Goal: Transaction & Acquisition: Obtain resource

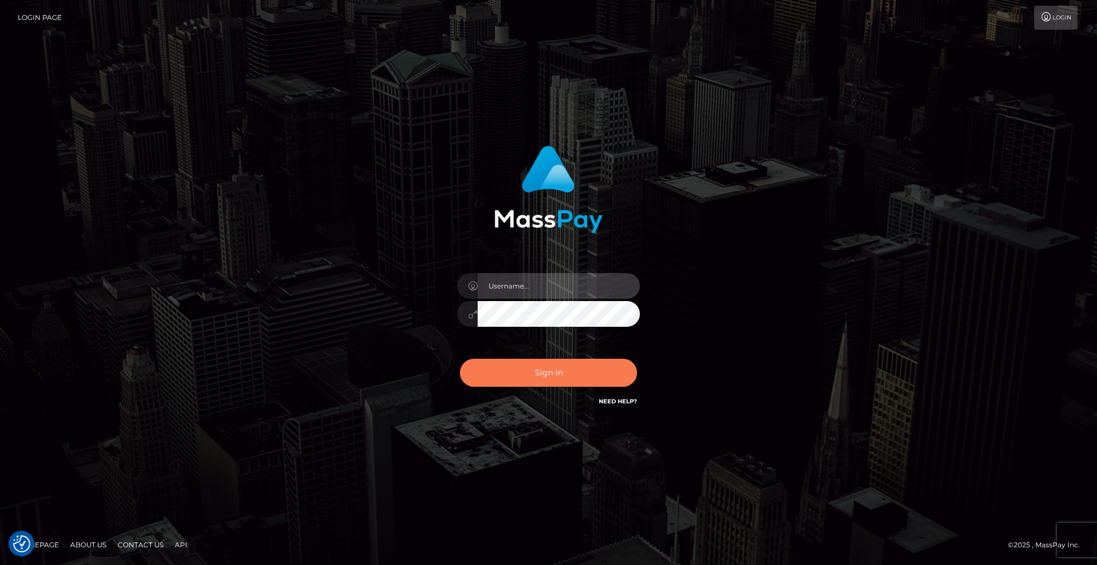
type input "Lady"
click at [562, 378] on button "Sign in" at bounding box center [548, 373] width 177 height 28
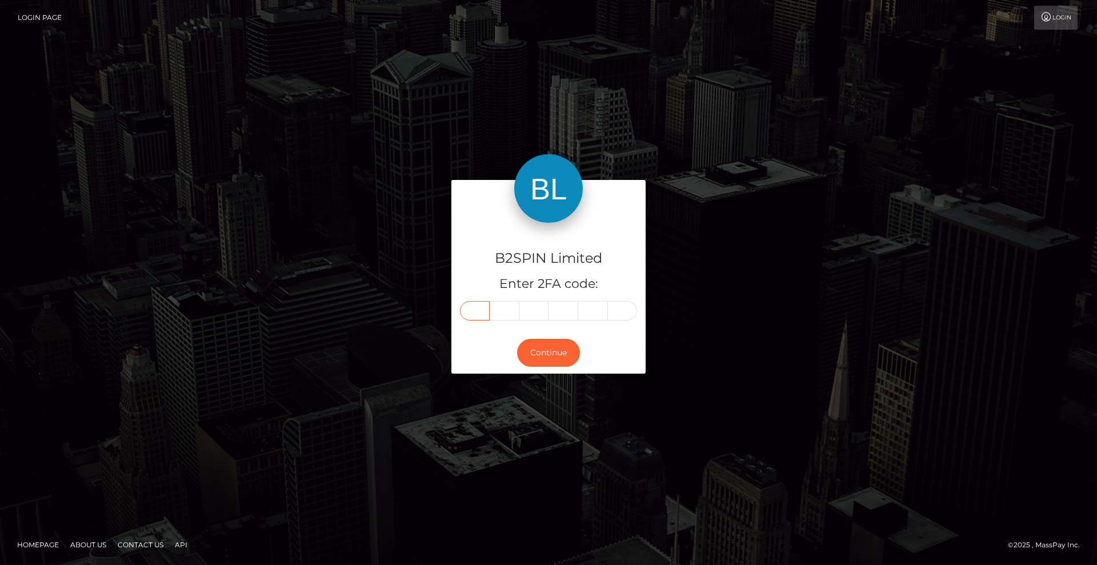
drag, startPoint x: 481, startPoint y: 314, endPoint x: 582, endPoint y: 308, distance: 101.4
click at [481, 314] on input "text" at bounding box center [475, 310] width 30 height 19
type input "9"
type input "6"
type input "9"
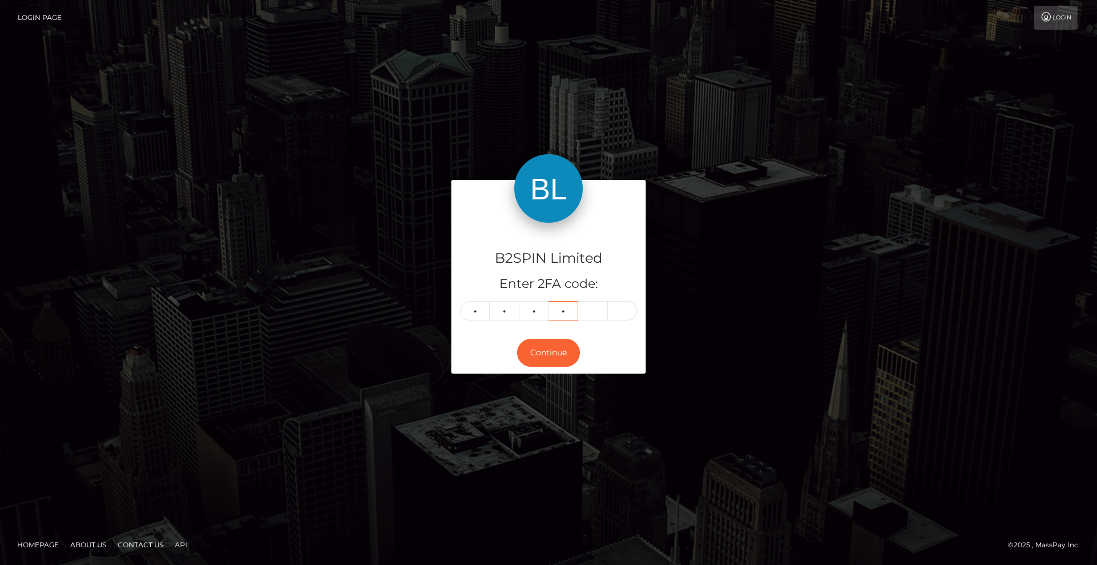
type input "3"
type input "7"
type input "9"
click at [549, 352] on button "Continue" at bounding box center [548, 353] width 63 height 28
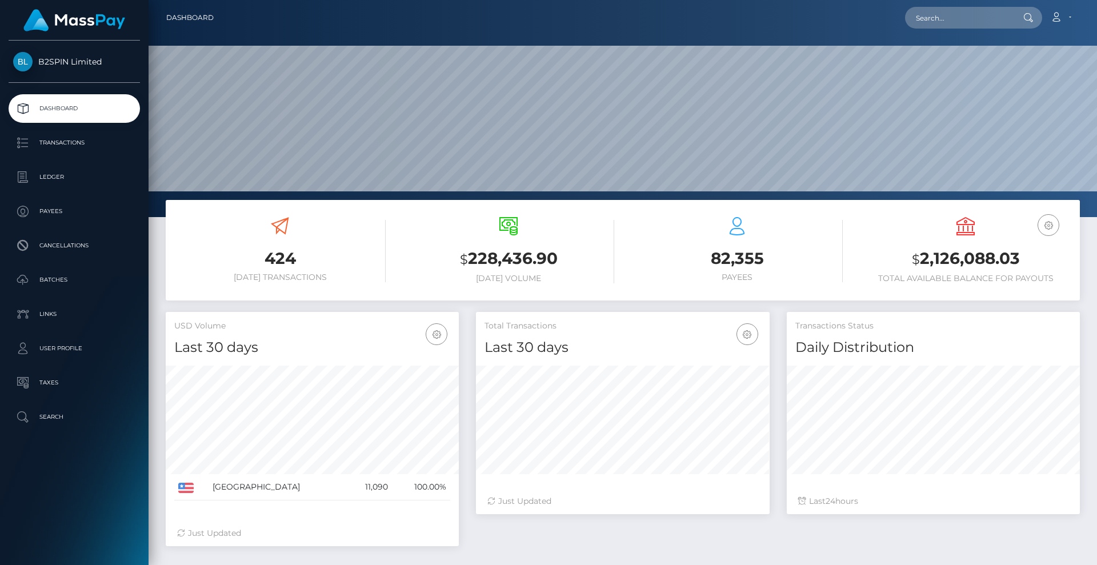
scroll to position [203, 294]
click at [73, 145] on p "Transactions" at bounding box center [74, 142] width 122 height 17
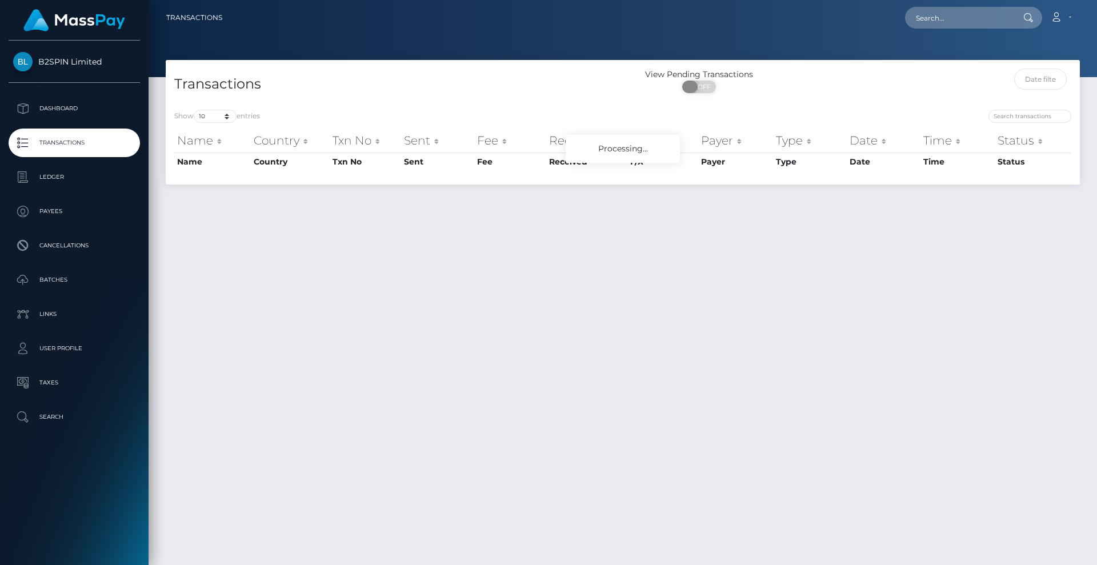
click at [705, 85] on span "OFF" at bounding box center [703, 87] width 29 height 13
checkbox input "true"
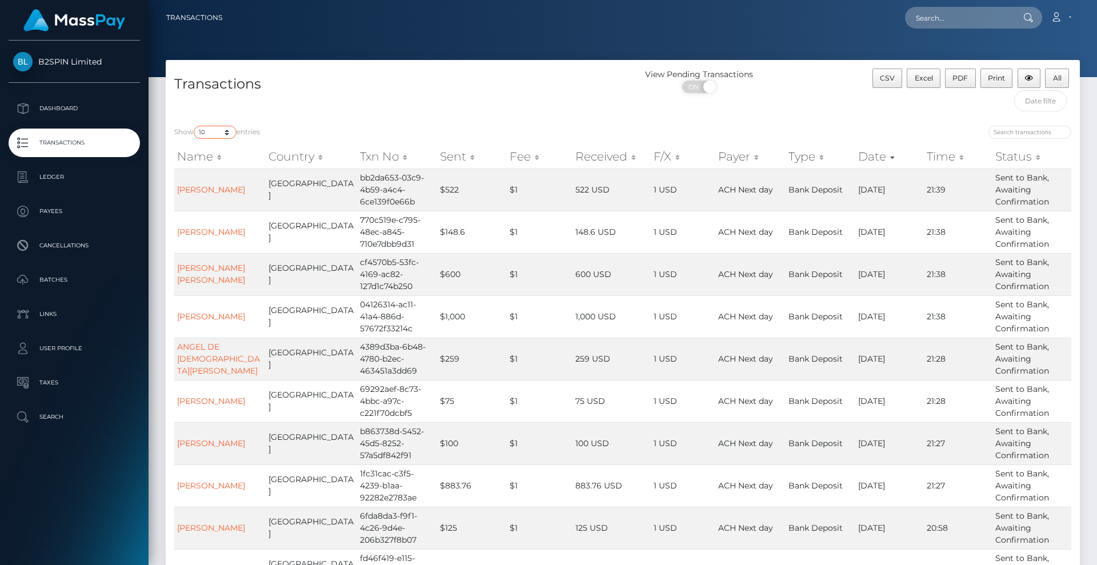
click at [215, 132] on select "10 25 50 100 250 500 1,000 3,500" at bounding box center [215, 132] width 43 height 13
select select "3500"
click at [195, 126] on select "10 25 50 100 250 500 1,000 3,500" at bounding box center [215, 132] width 43 height 13
click at [922, 80] on span "Excel" at bounding box center [924, 78] width 18 height 9
click at [807, 111] on div "View Pending Transactions ON OFF" at bounding box center [737, 93] width 229 height 49
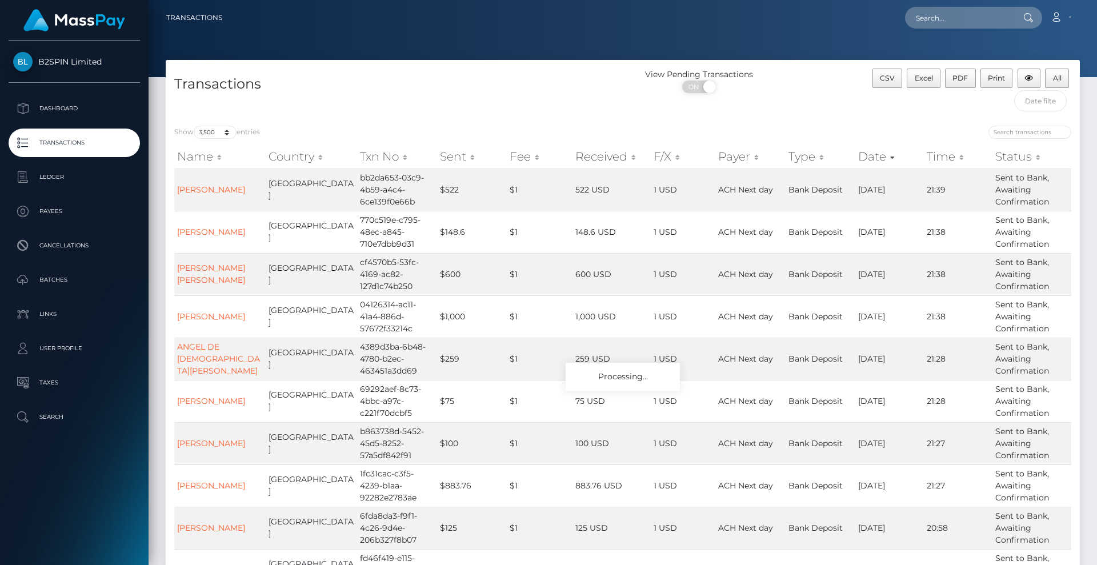
click at [745, 37] on div at bounding box center [623, 38] width 949 height 77
click at [921, 77] on span "Excel" at bounding box center [924, 78] width 18 height 9
